Goal: Use online tool/utility: Utilize a website feature to perform a specific function

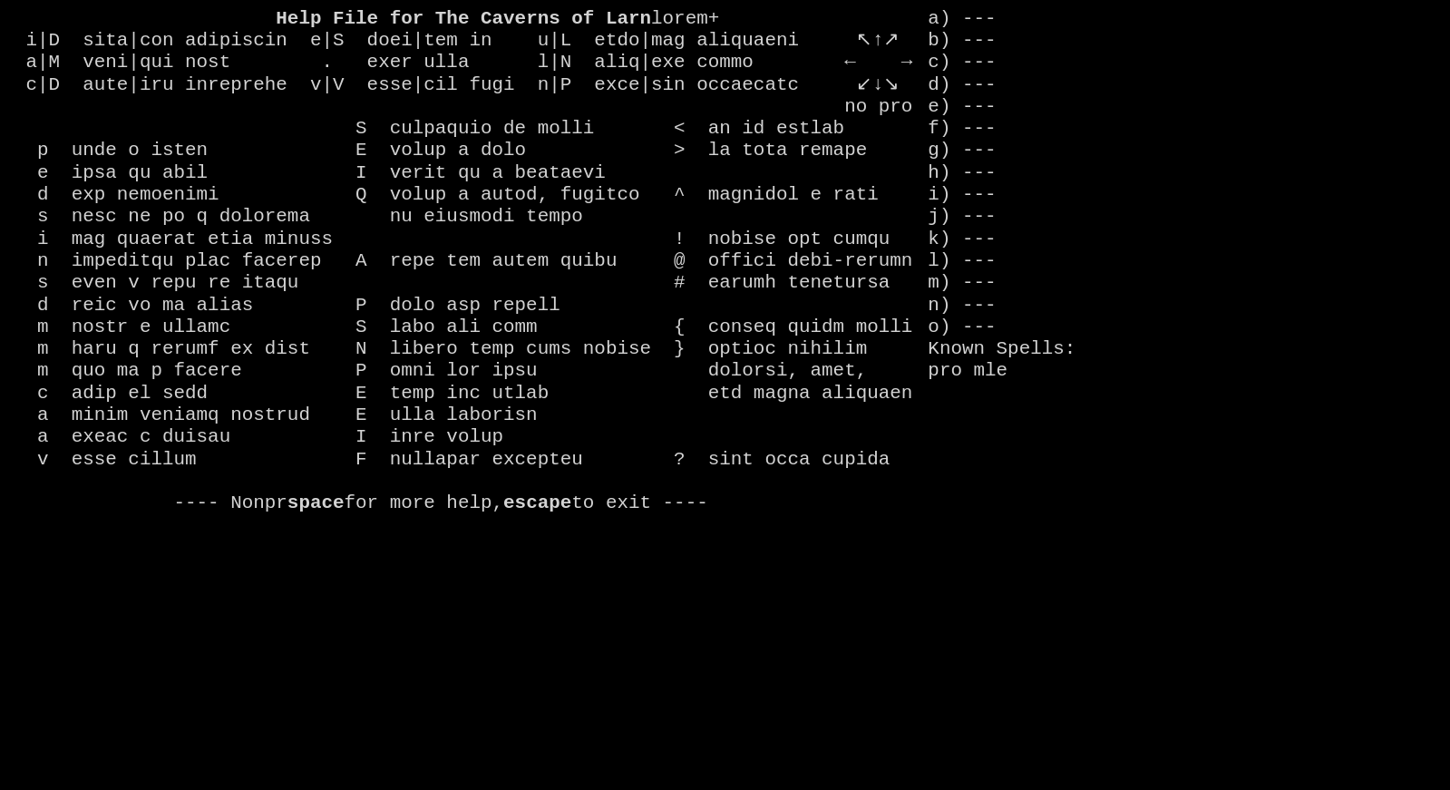
click at [360, 529] on larn "Help File for The Caverns of Larn space for more help, escape to exit ----" at bounding box center [471, 379] width 913 height 743
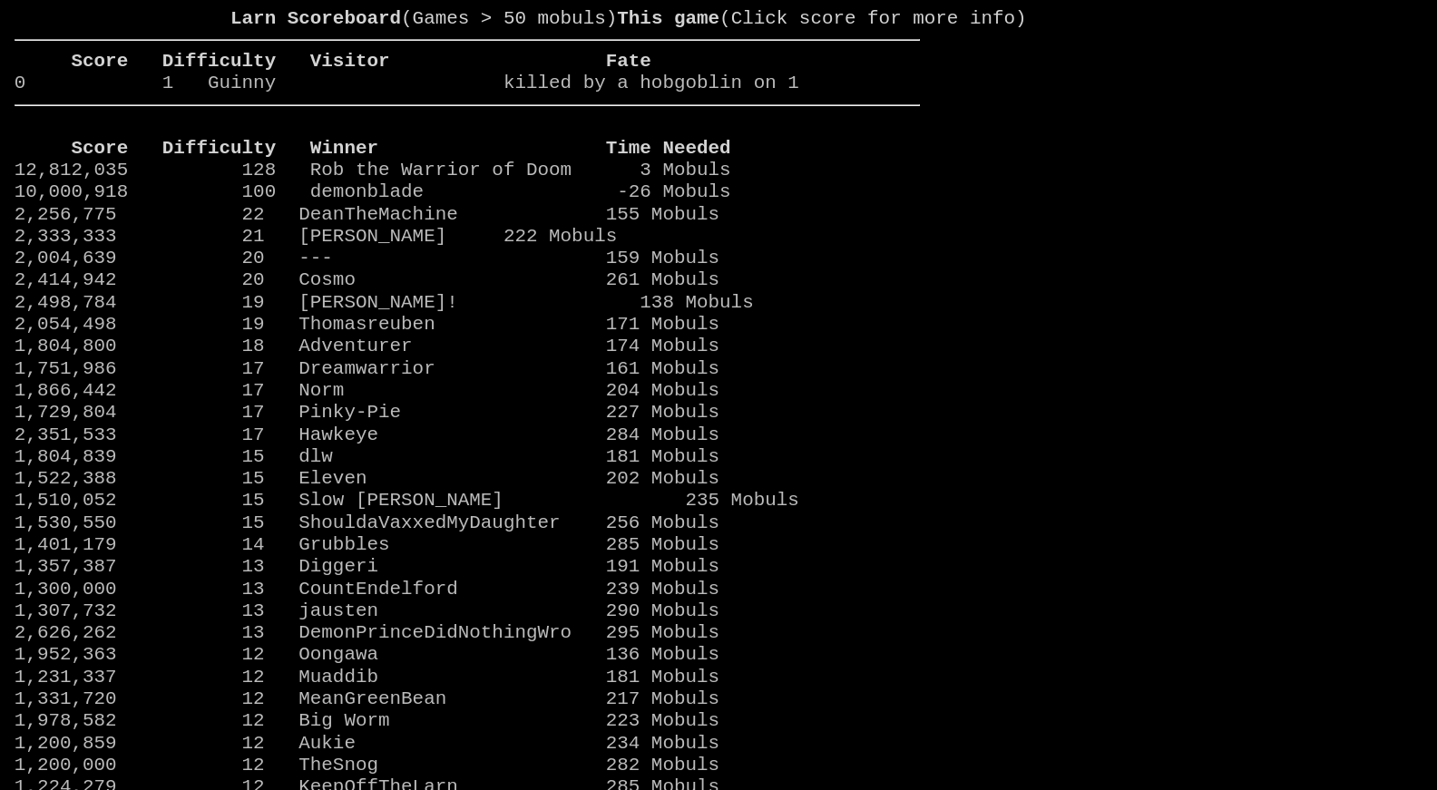
scroll to position [-3, 0]
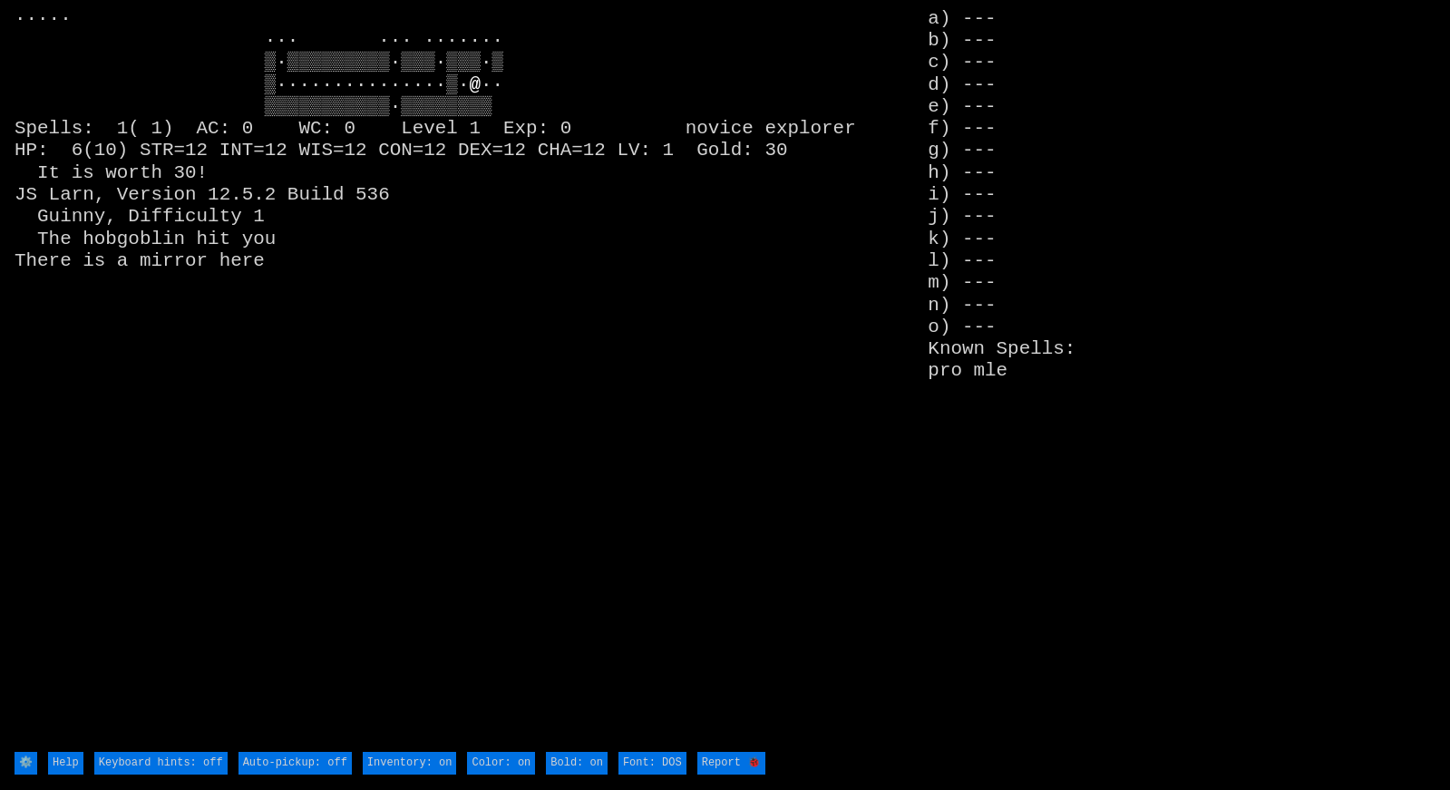
type off "Auto-pickup: on"
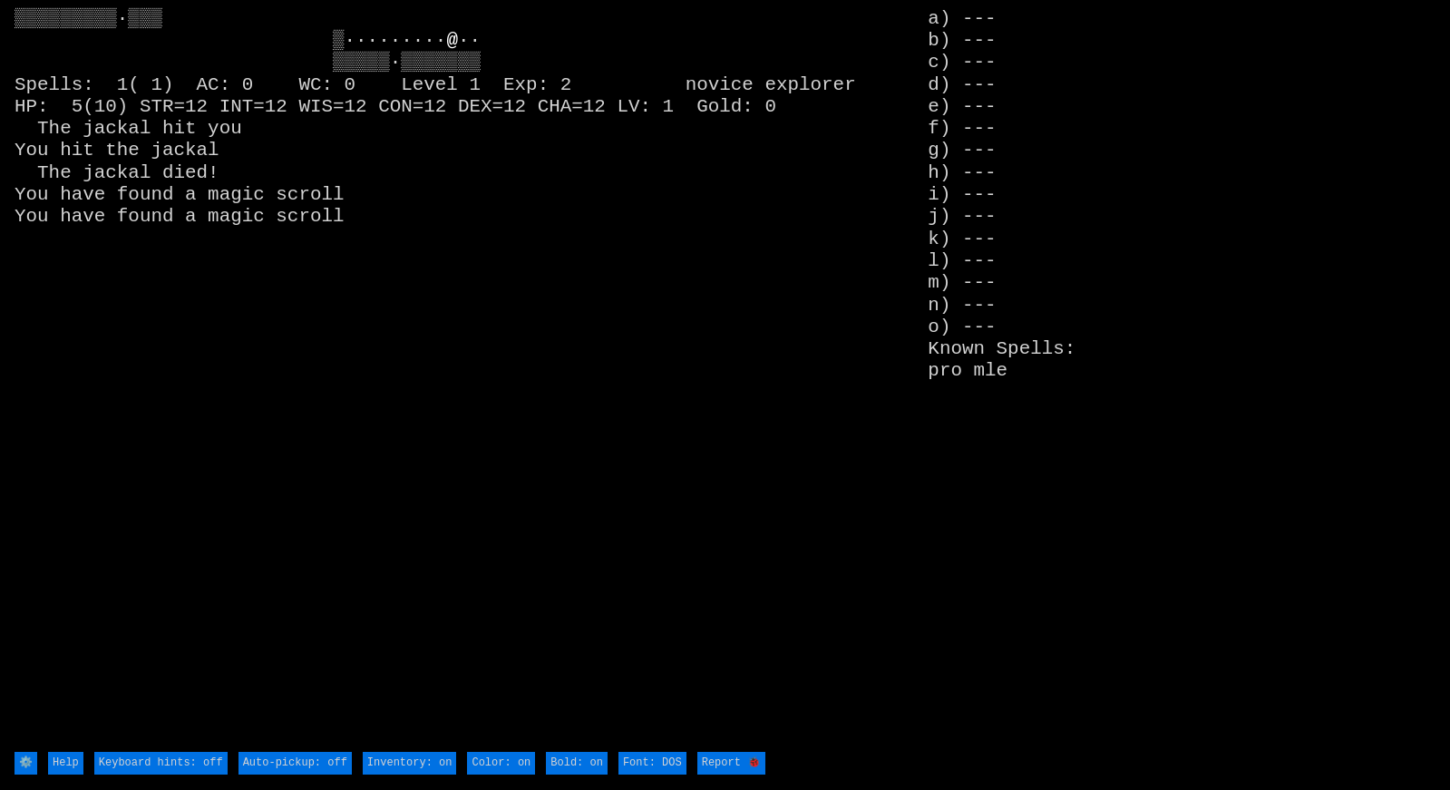
type off "Auto-pickup: on"
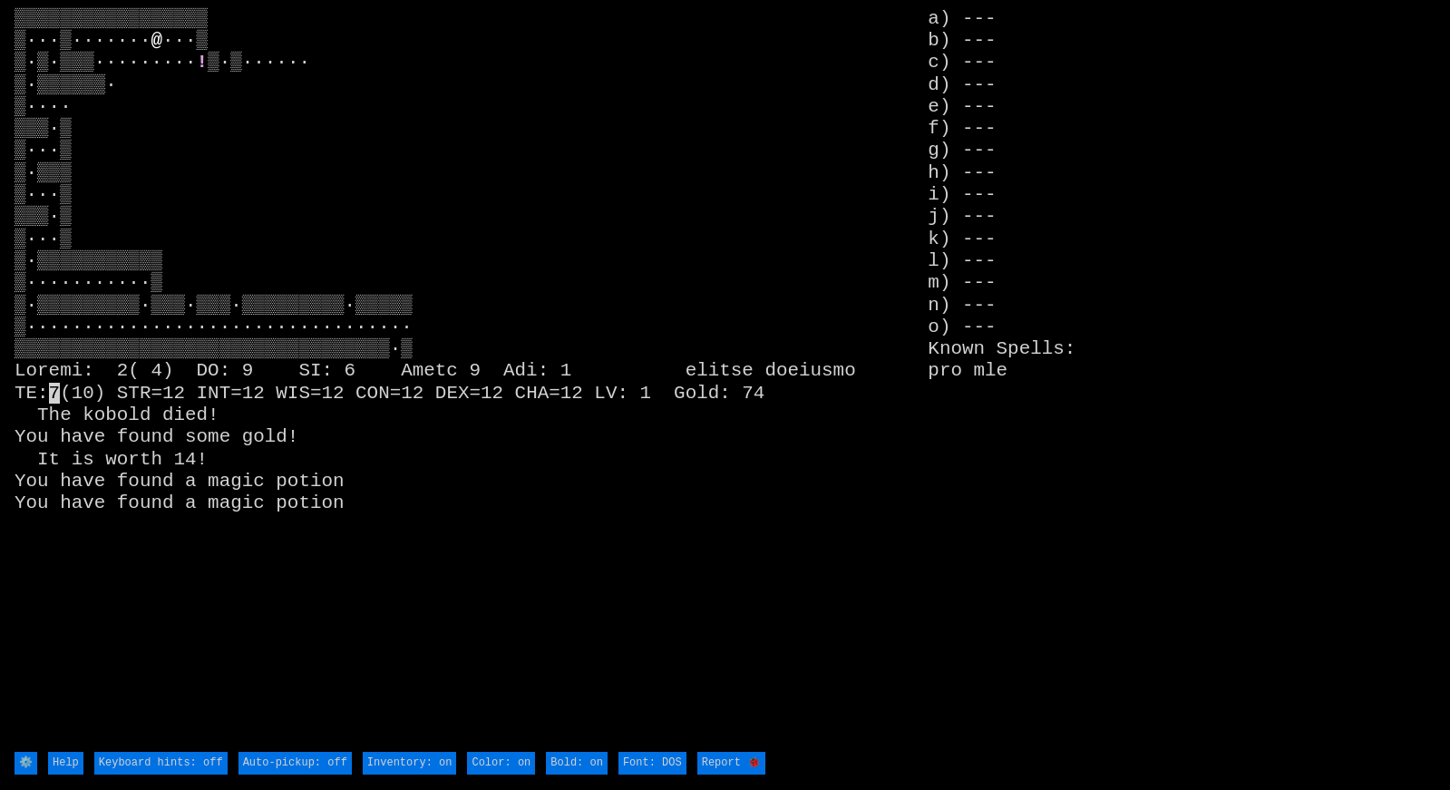
type off "Auto-pickup: on"
